Goal: Transaction & Acquisition: Download file/media

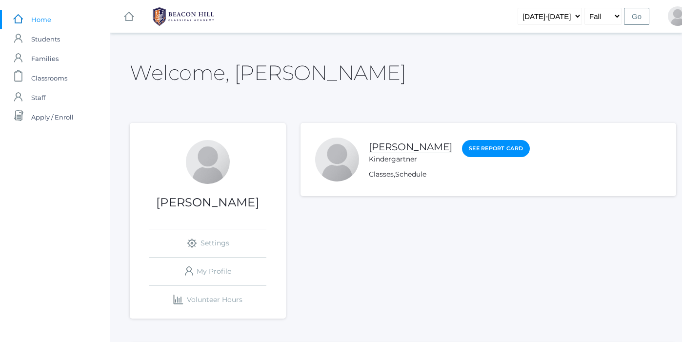
click at [385, 145] on link "[PERSON_NAME]" at bounding box center [410, 147] width 83 height 12
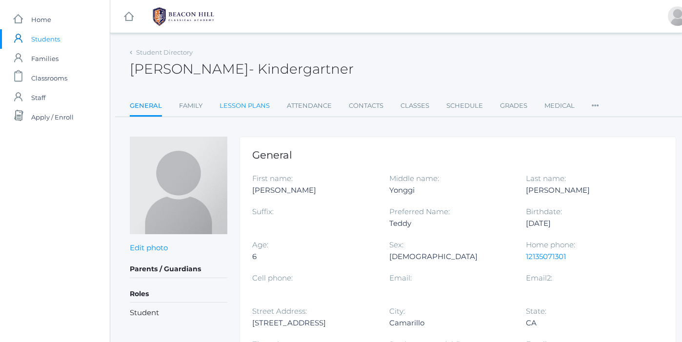
click at [243, 105] on link "Lesson Plans" at bounding box center [244, 106] width 50 height 20
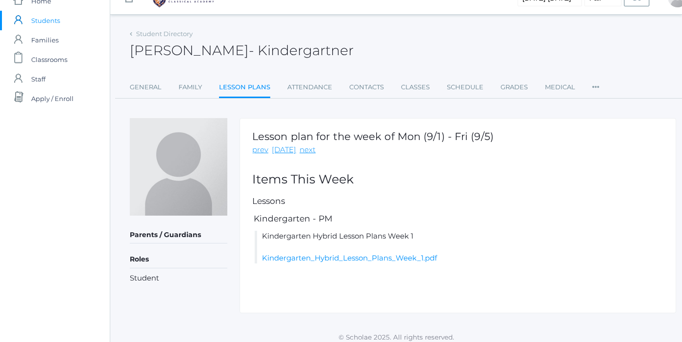
scroll to position [25, 0]
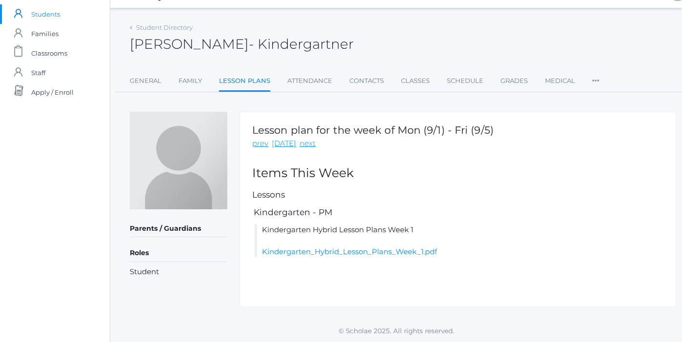
click at [324, 245] on li "Kindergarten Hybrid Lesson Plans Week 1 Kindergarten_Hybrid_Lesson_Plans_Week_1…" at bounding box center [459, 240] width 409 height 33
click at [329, 254] on link "Kindergarten_Hybrid_Lesson_Plans_Week_1.pdf" at bounding box center [349, 251] width 175 height 9
click at [364, 253] on link "Kindergarten_Hybrid_Lesson_Plans_Week_1.pdf" at bounding box center [349, 251] width 175 height 9
